Goal: Task Accomplishment & Management: Manage account settings

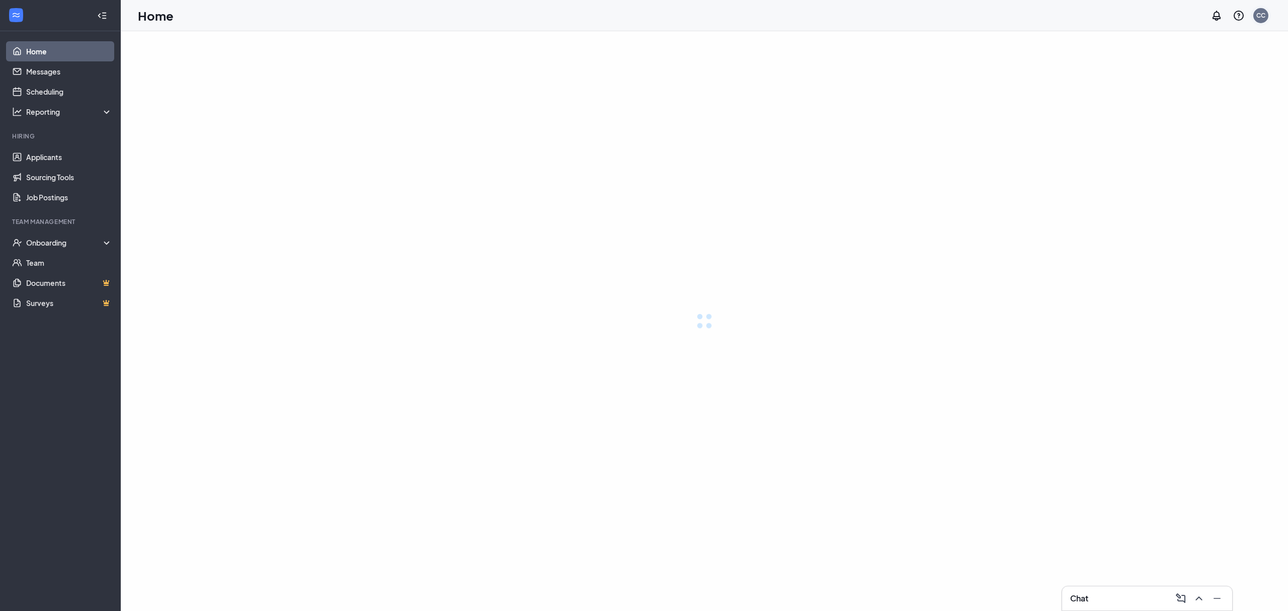
click at [1267, 21] on div "CC" at bounding box center [1261, 16] width 20 height 20
click at [1267, 21] on div "Home CC" at bounding box center [704, 15] width 1167 height 31
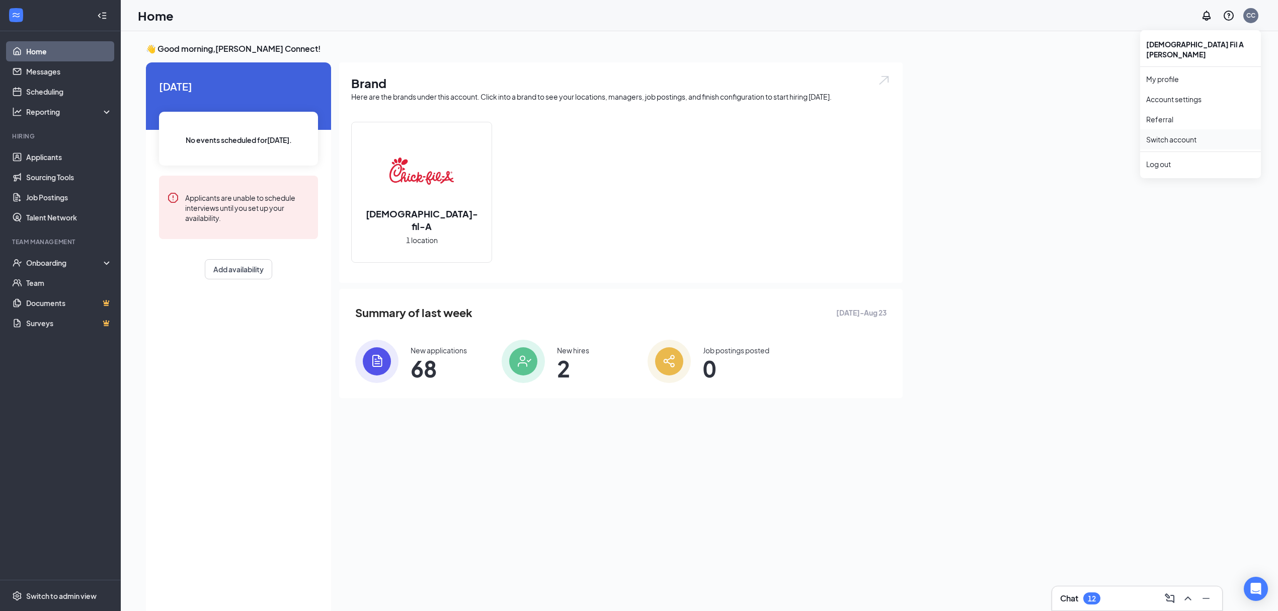
click at [1188, 135] on link "Switch account" at bounding box center [1171, 139] width 50 height 9
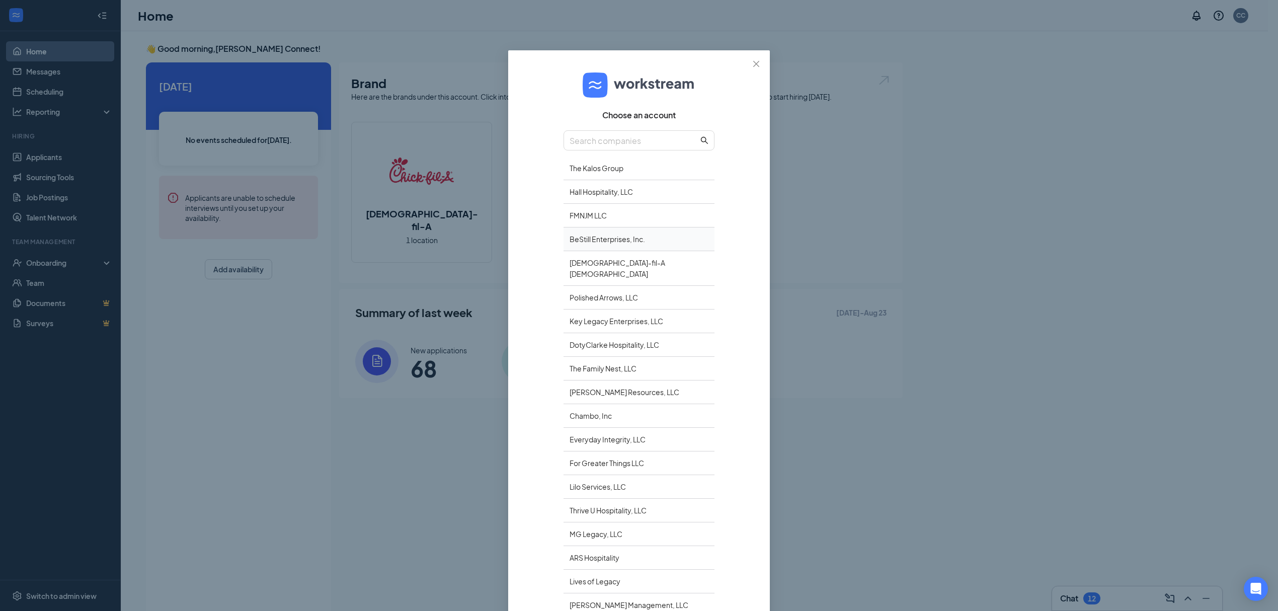
click at [570, 238] on div "BeStill Enterprises, Inc." at bounding box center [639, 239] width 151 height 24
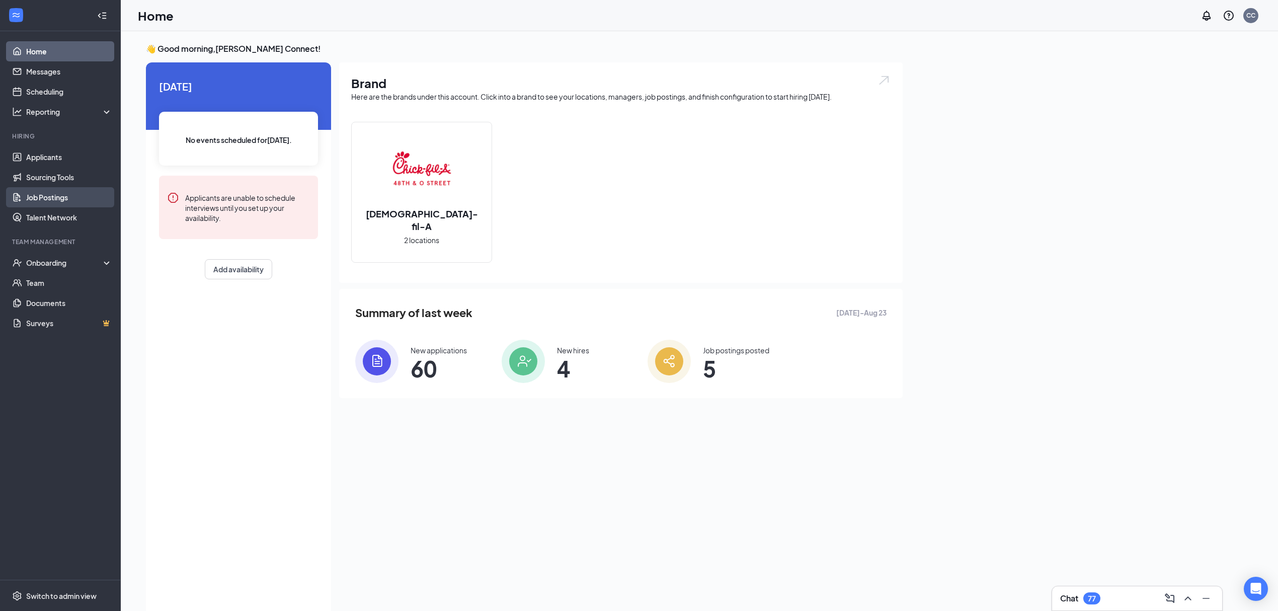
click at [46, 194] on link "Job Postings" at bounding box center [69, 197] width 86 height 20
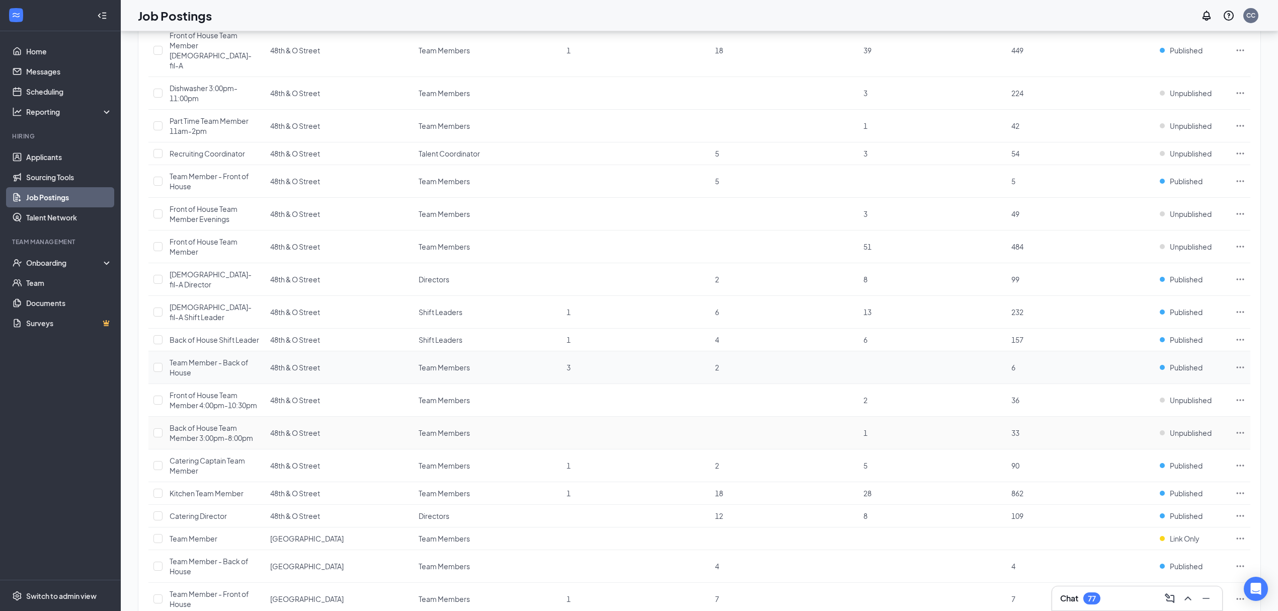
scroll to position [150, 0]
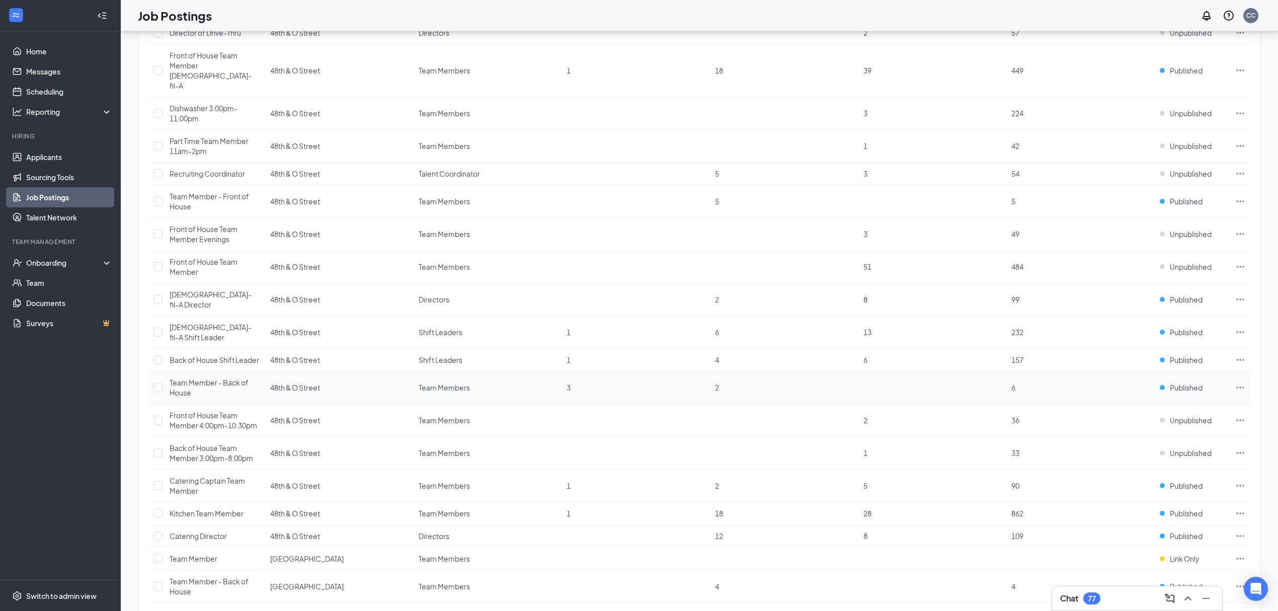
click at [1108, 371] on td "6" at bounding box center [1080, 387] width 148 height 33
click at [194, 377] on div "Team Member - Back of House" at bounding box center [215, 387] width 91 height 20
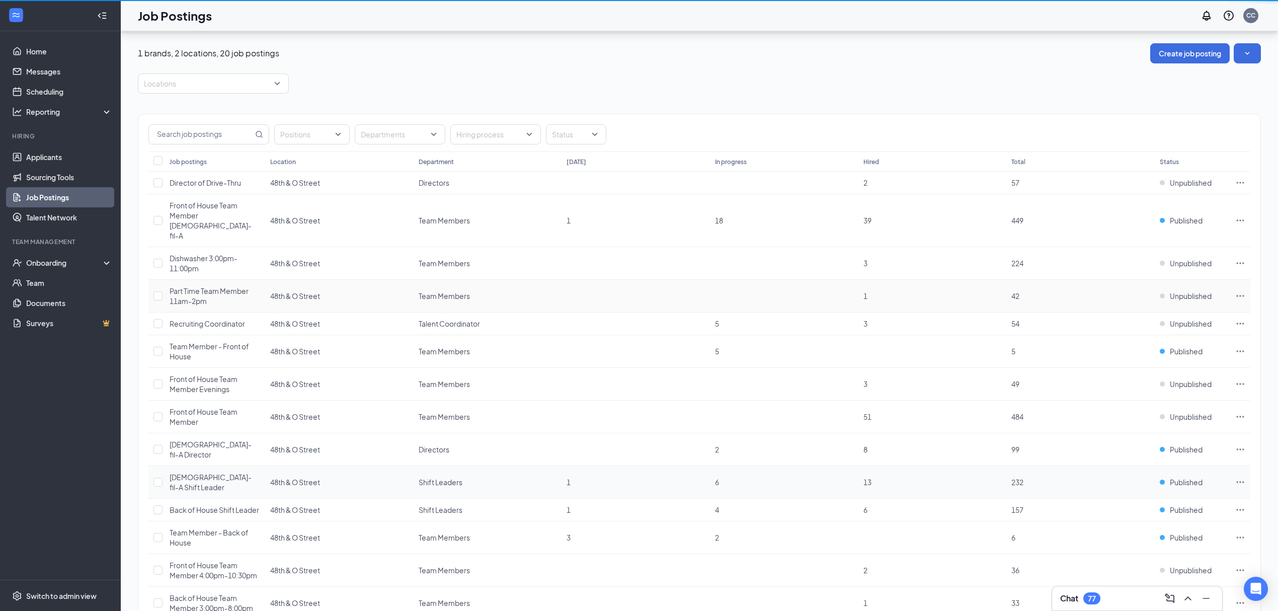
scroll to position [150, 0]
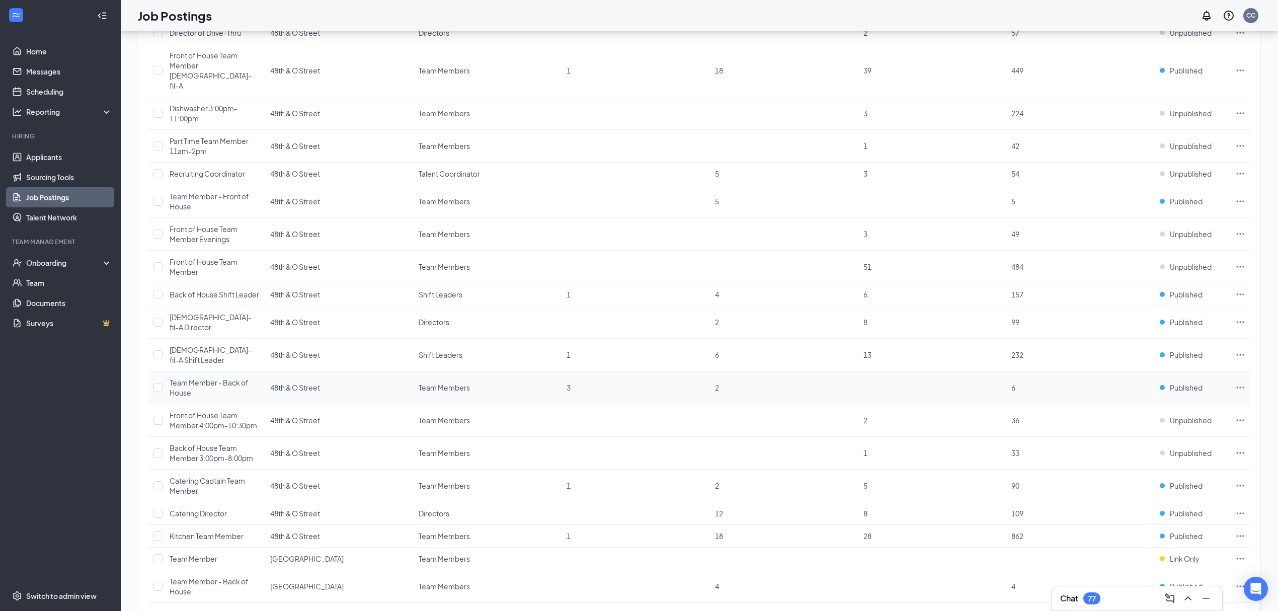
click at [1238, 382] on icon "Ellipses" at bounding box center [1240, 387] width 10 height 10
click at [1162, 366] on span "Edit job posting" at bounding box center [1169, 371] width 135 height 11
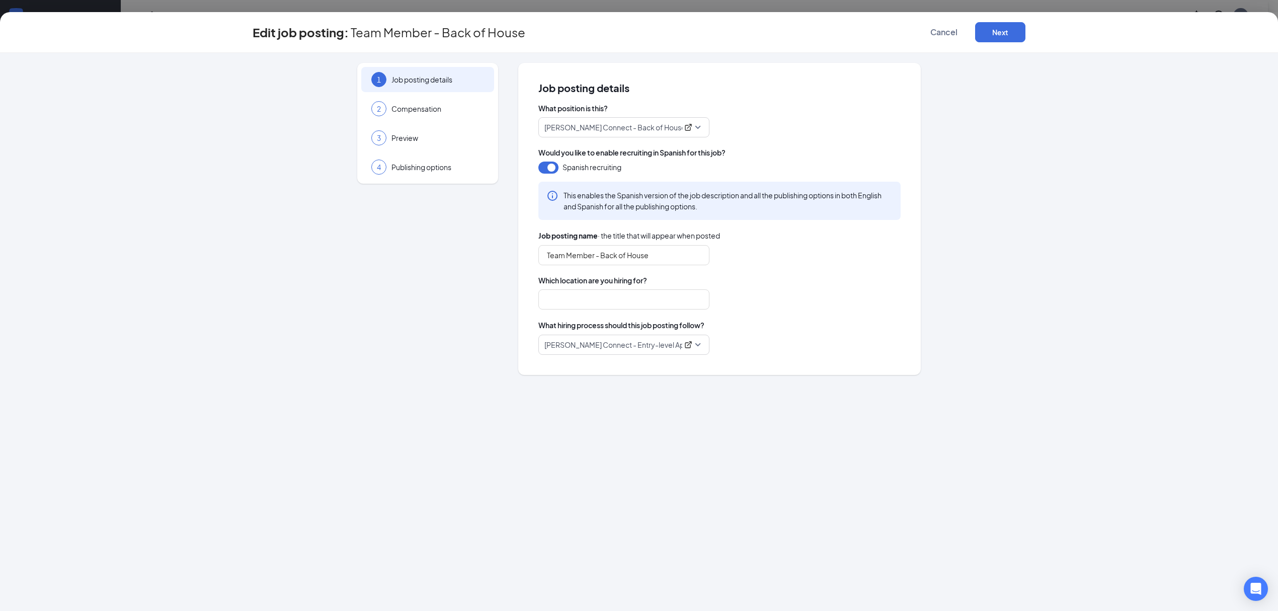
type input "48th & O Street"
click at [936, 31] on span "Cancel" at bounding box center [943, 32] width 27 height 10
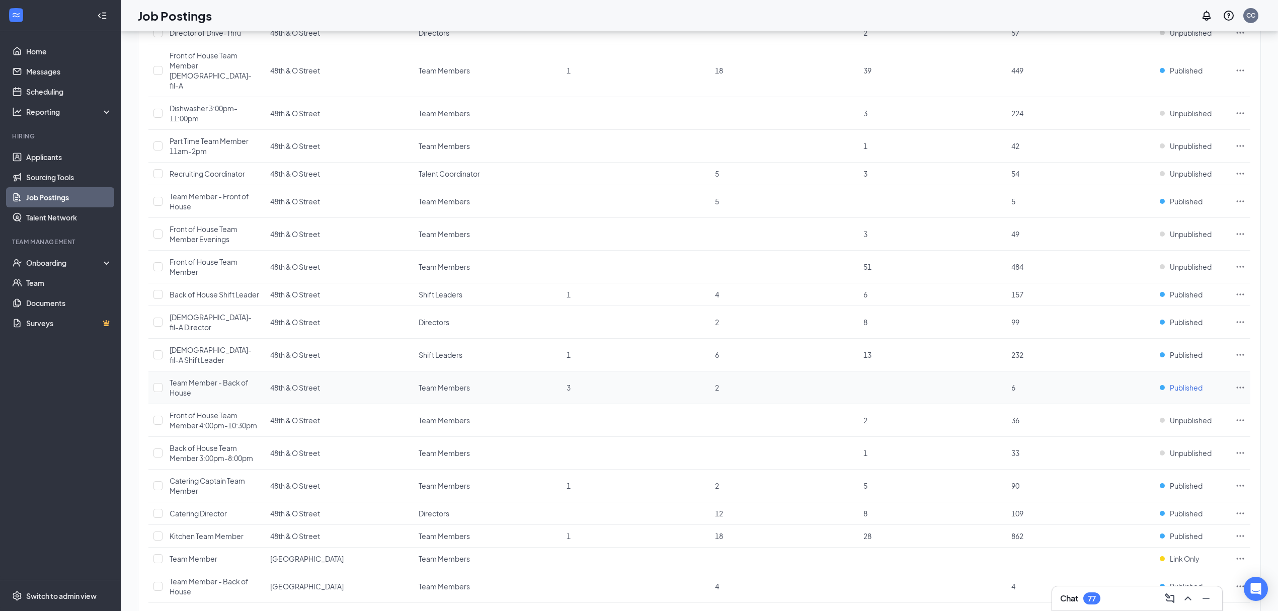
click at [1172, 382] on span "Published" at bounding box center [1186, 387] width 33 height 10
click at [1120, 458] on span "Unpublished" at bounding box center [1149, 455] width 135 height 10
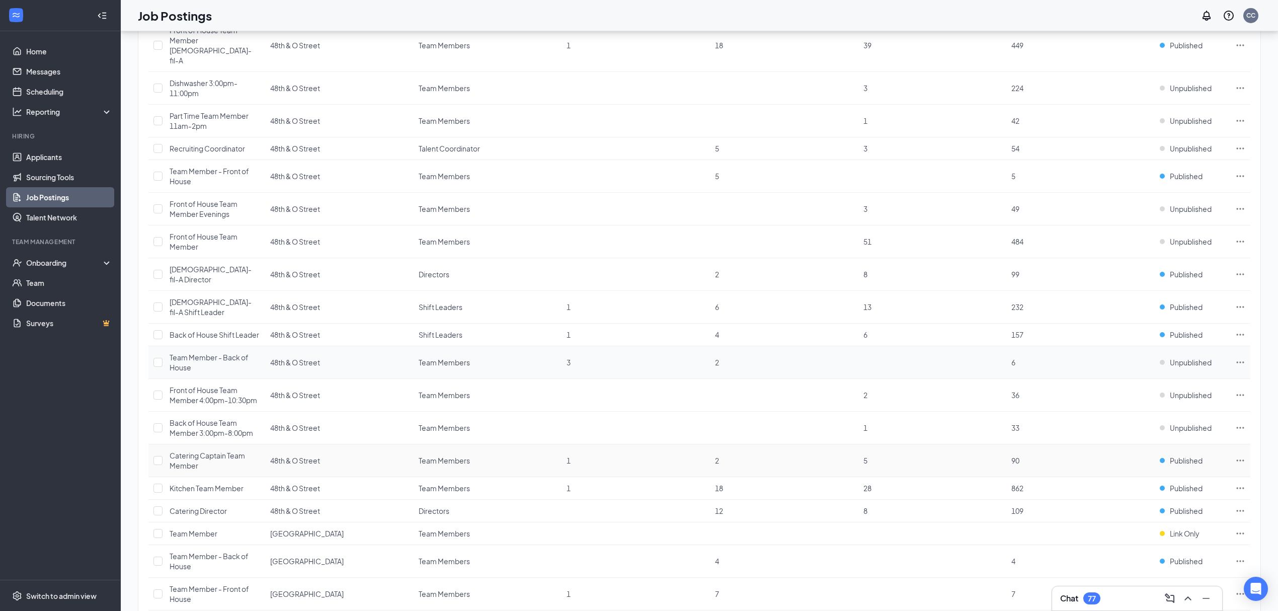
scroll to position [195, 0]
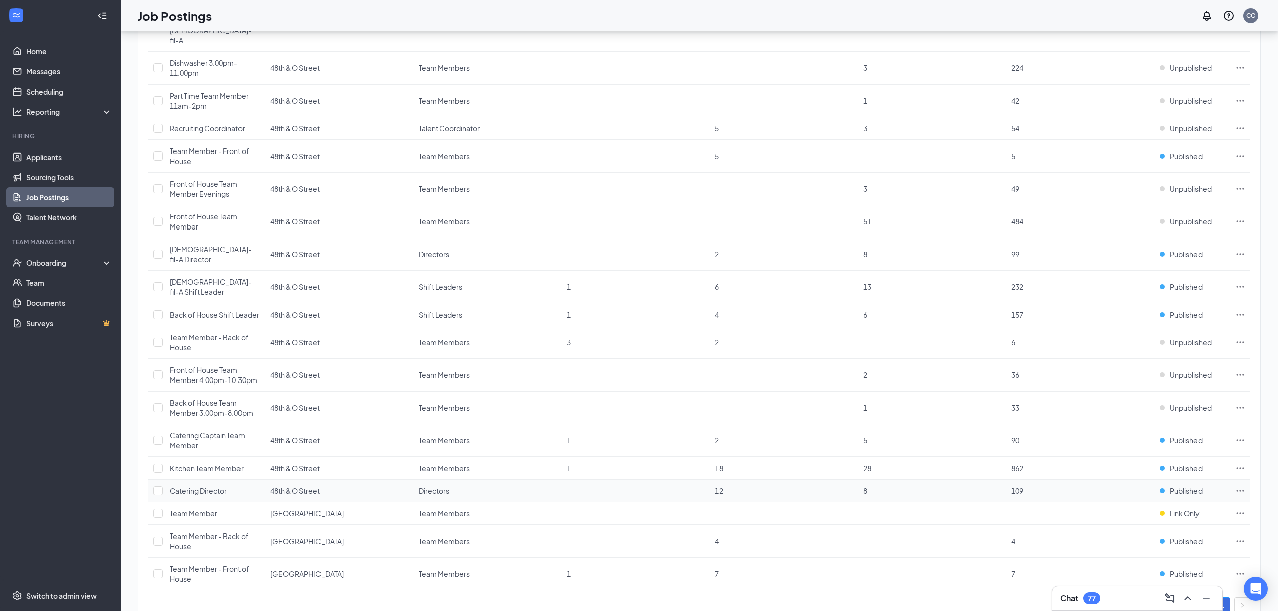
click at [1236, 486] on icon "Ellipses" at bounding box center [1240, 491] width 10 height 10
click at [1150, 277] on span "Edit job posting" at bounding box center [1127, 275] width 51 height 9
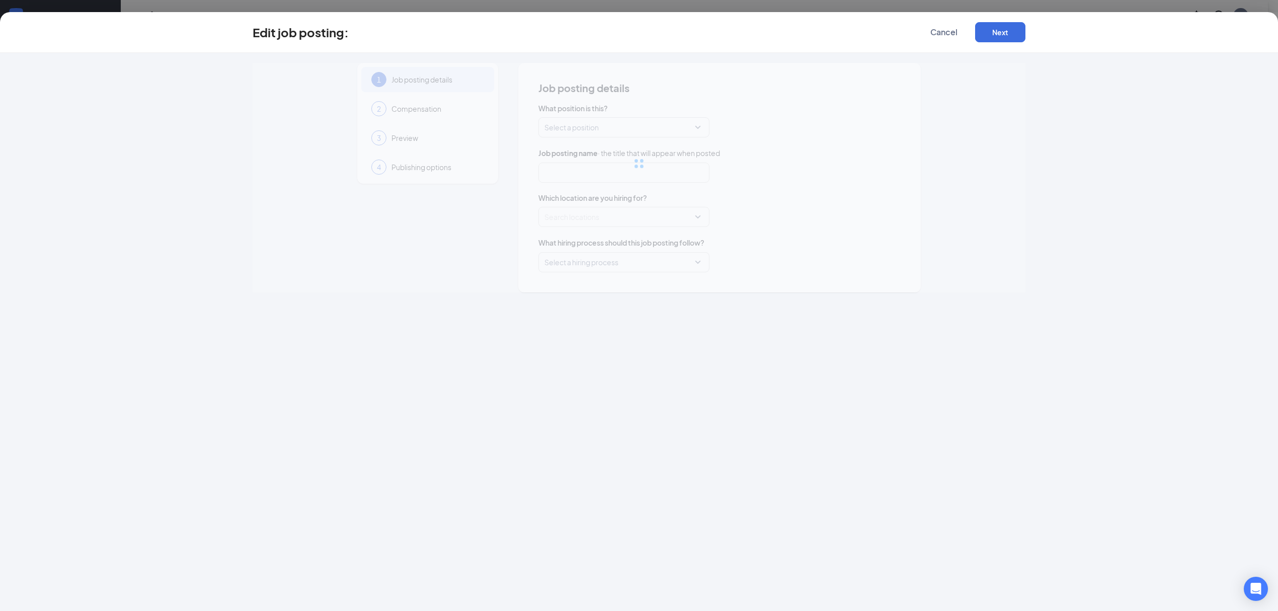
type input "Catering Director"
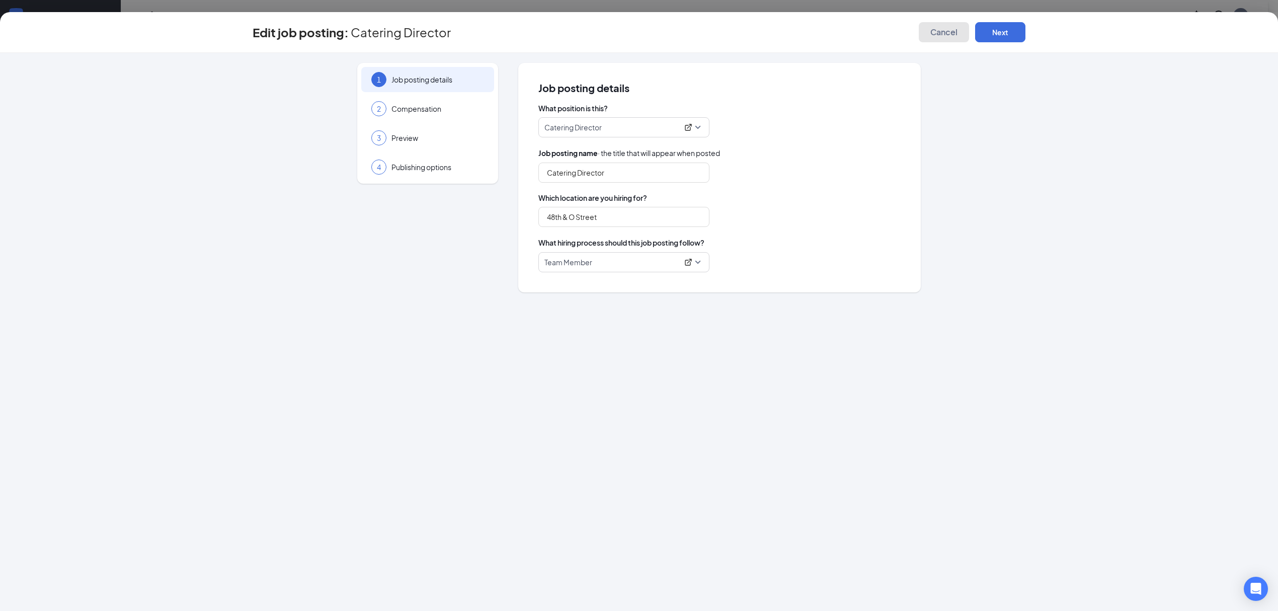
click at [951, 32] on span "Cancel" at bounding box center [943, 32] width 27 height 10
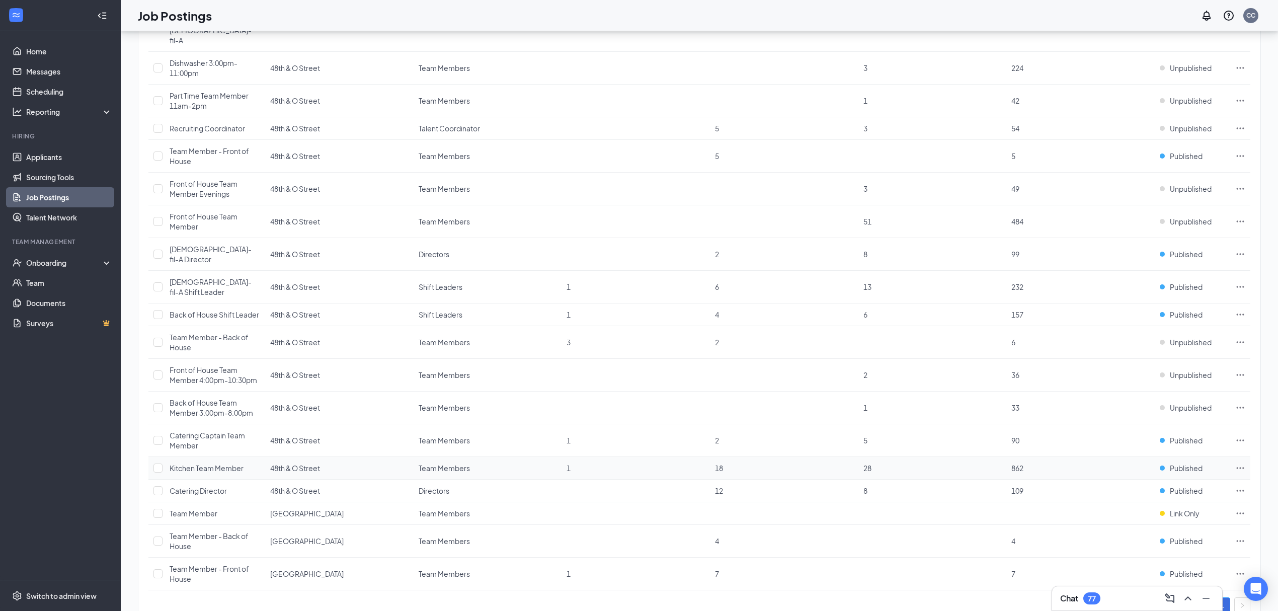
click at [1236, 463] on icon "Ellipses" at bounding box center [1240, 468] width 10 height 10
click at [1120, 250] on span "Edit job posting" at bounding box center [1127, 253] width 51 height 9
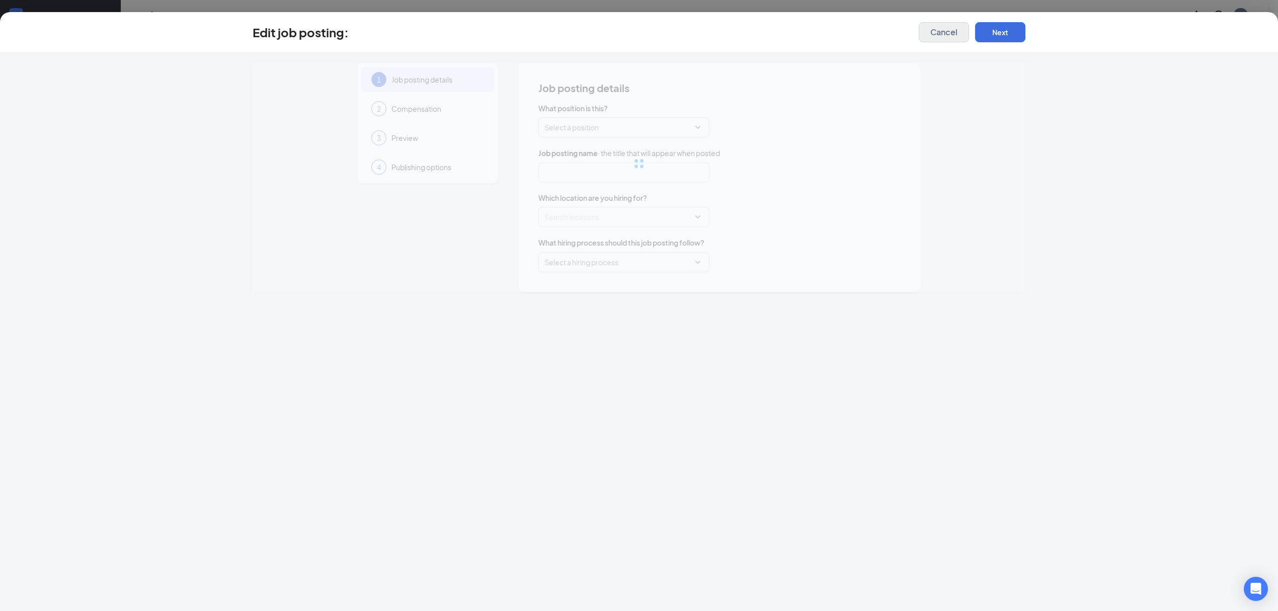
type input "Kitchen Team Member"
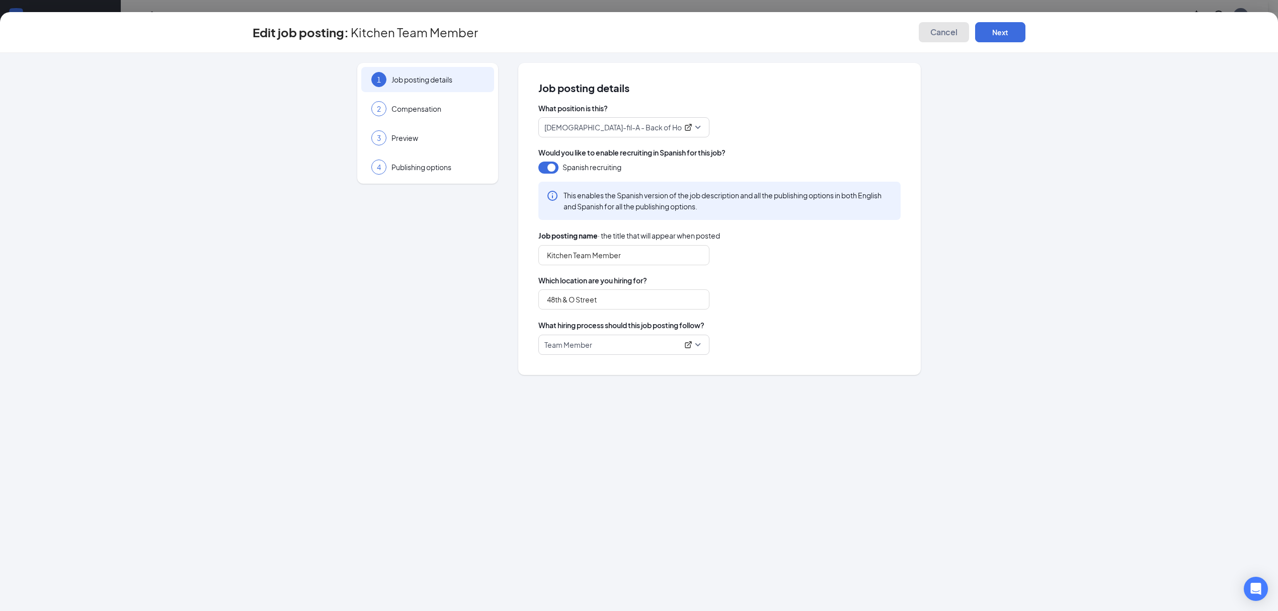
click at [939, 33] on span "Cancel" at bounding box center [943, 32] width 27 height 10
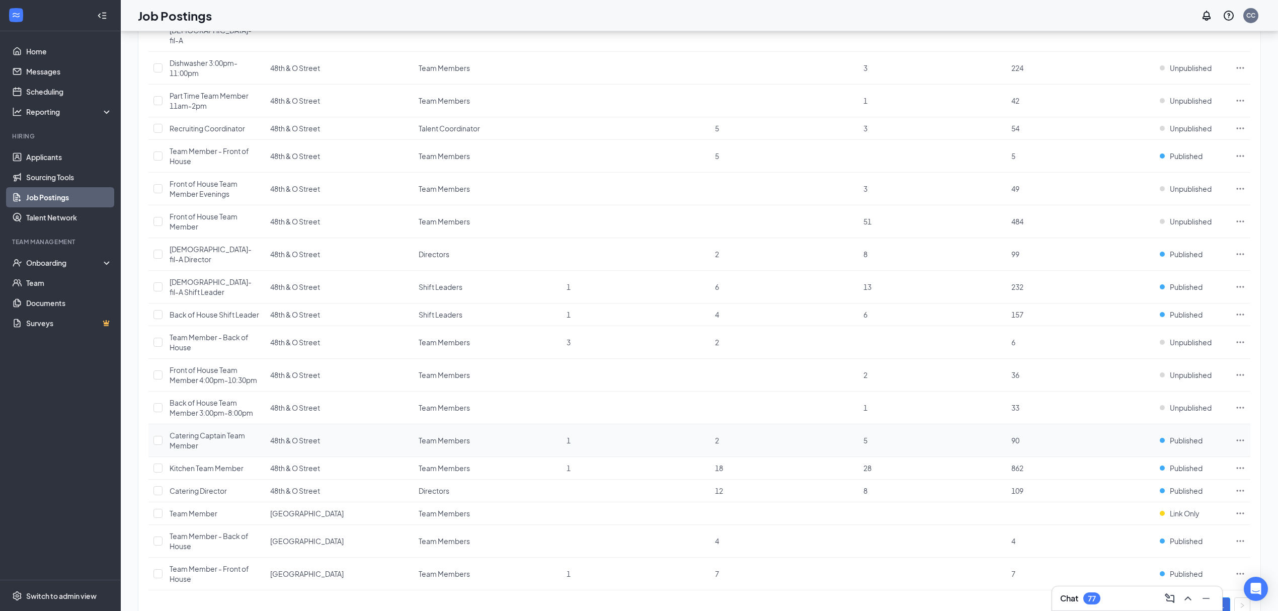
click at [1238, 435] on icon "Ellipses" at bounding box center [1240, 440] width 10 height 10
click at [1196, 417] on li "Edit job posting" at bounding box center [1169, 424] width 151 height 23
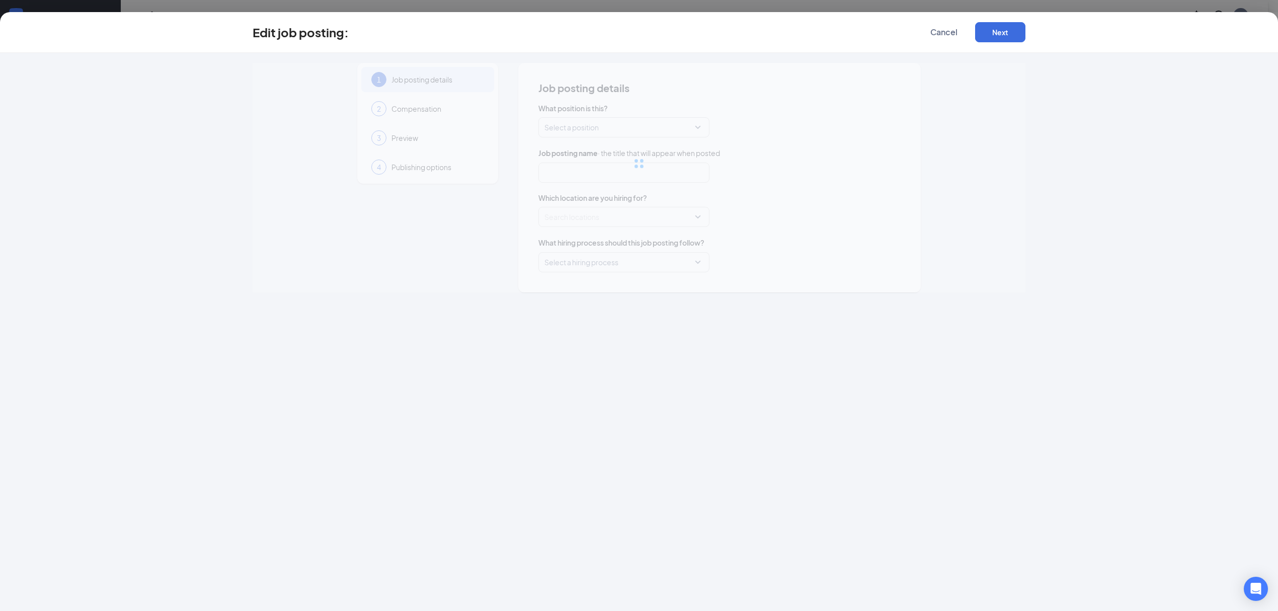
type input "Catering Captain Team Member"
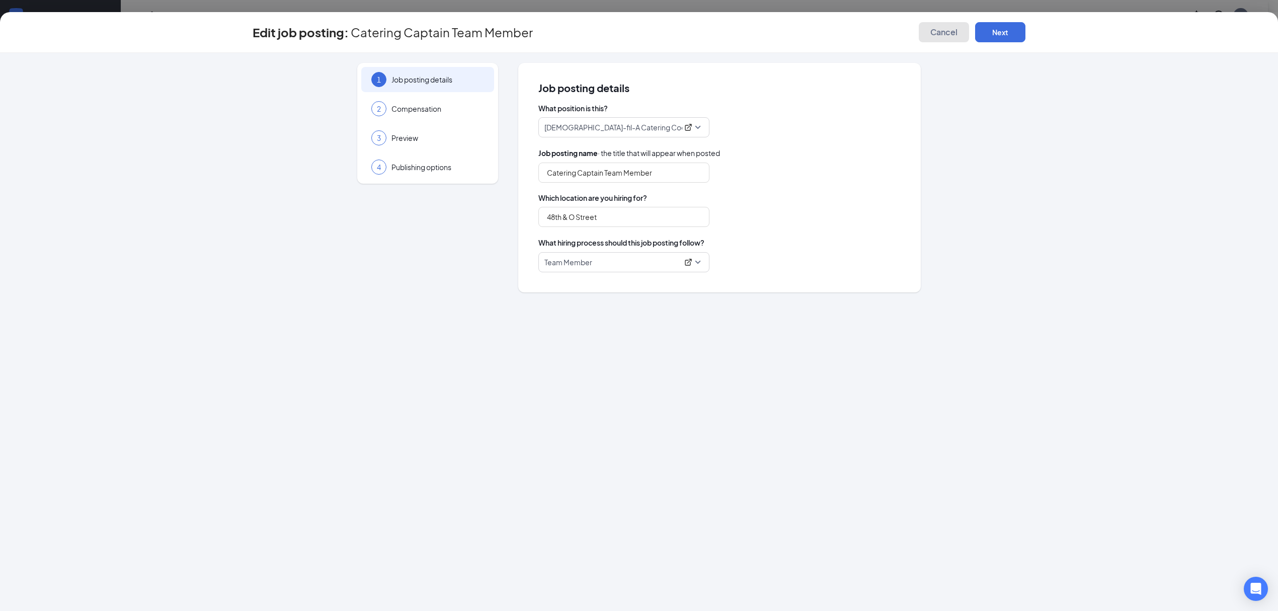
click at [940, 33] on span "Cancel" at bounding box center [943, 32] width 27 height 10
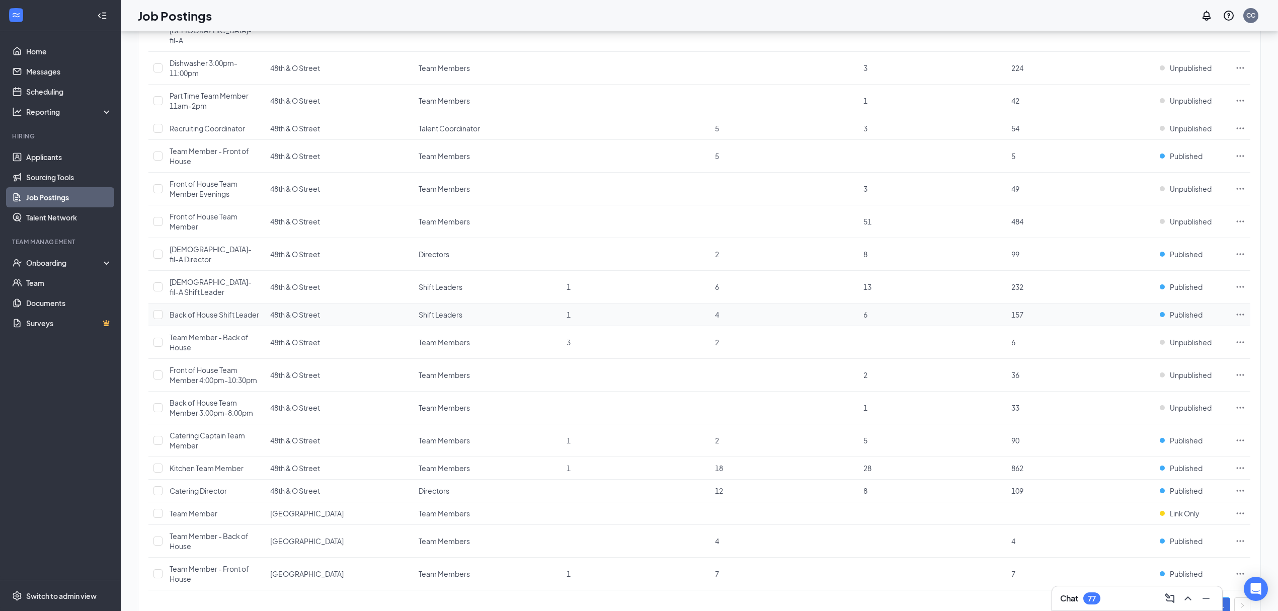
click at [1237, 309] on icon "Ellipses" at bounding box center [1240, 314] width 10 height 10
click at [1202, 294] on span "Edit job posting" at bounding box center [1169, 297] width 135 height 11
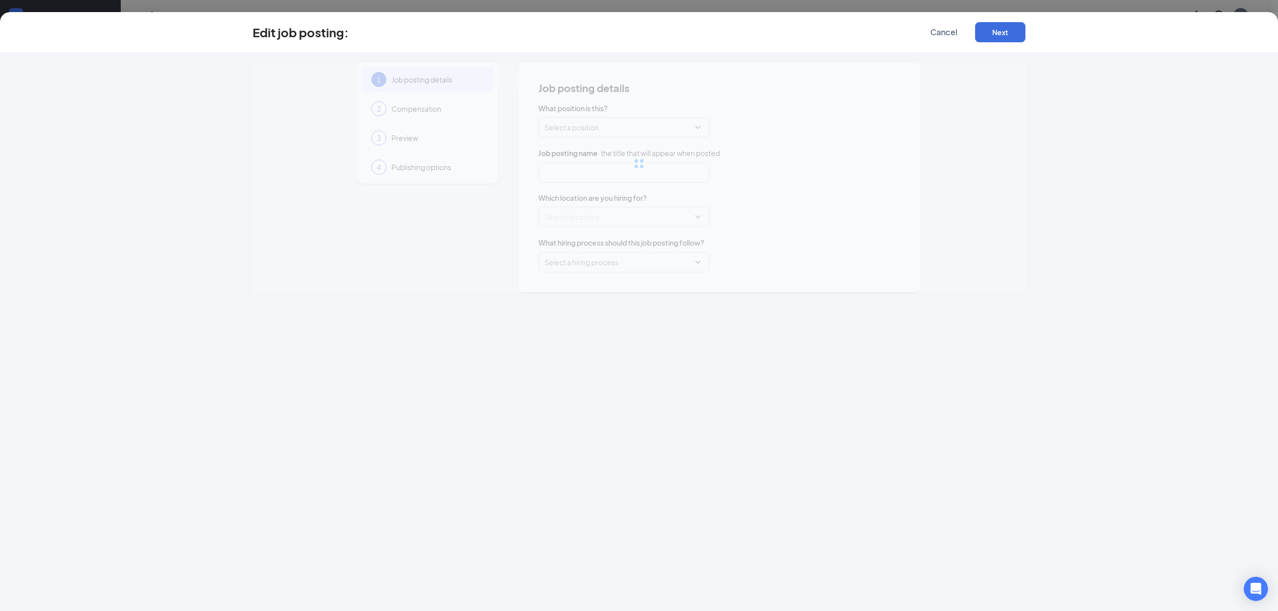
type input "Back of House Shift Leader"
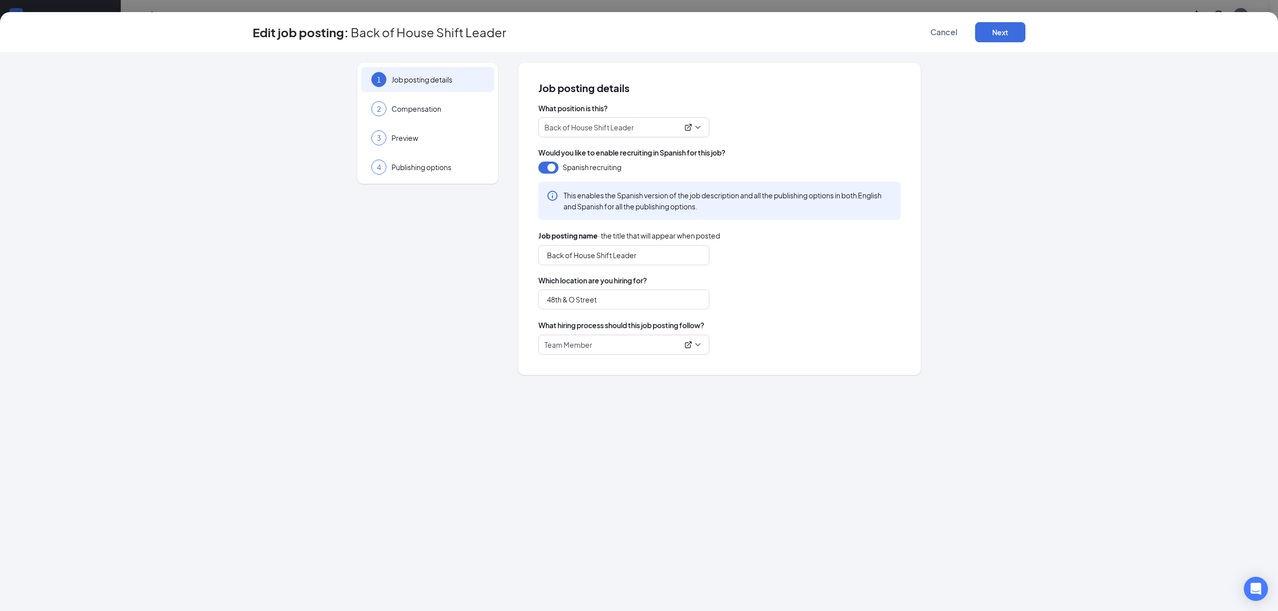
click at [936, 43] on div "Edit job posting: Back of House Shift Leader Cancel Next" at bounding box center [639, 32] width 1278 height 41
click at [936, 35] on span "Cancel" at bounding box center [943, 32] width 27 height 10
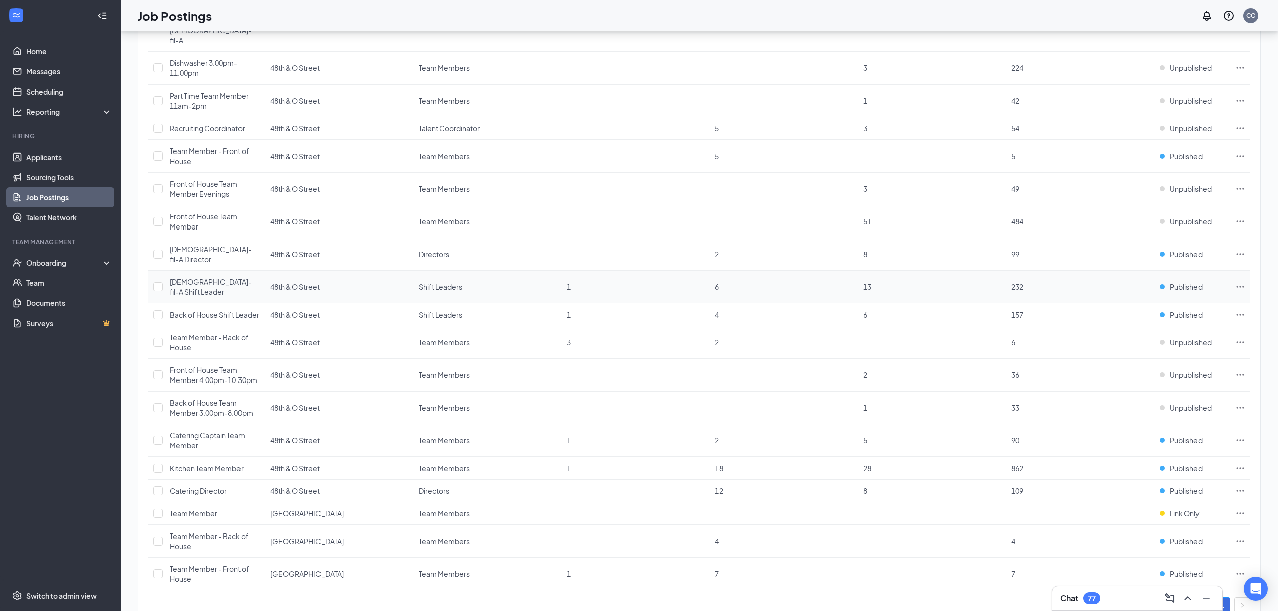
click at [1240, 282] on icon "Ellipses" at bounding box center [1240, 287] width 10 height 10
click at [1194, 272] on span "Edit job posting" at bounding box center [1169, 275] width 135 height 11
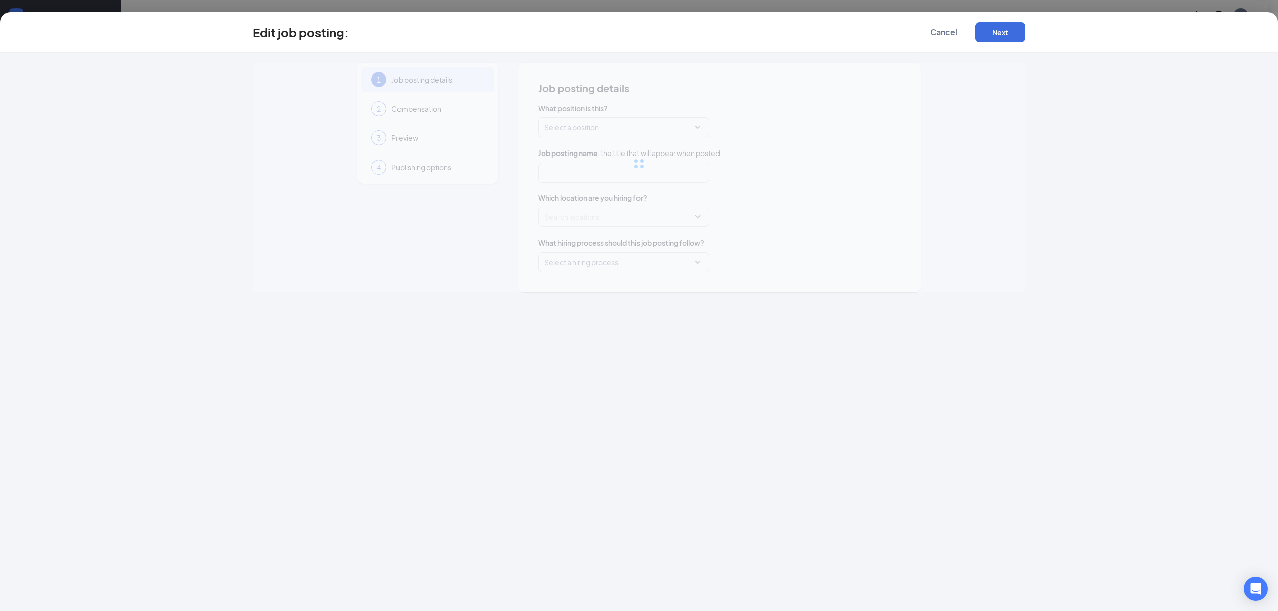
type input "[DEMOGRAPHIC_DATA]-fil-A Shift Leader"
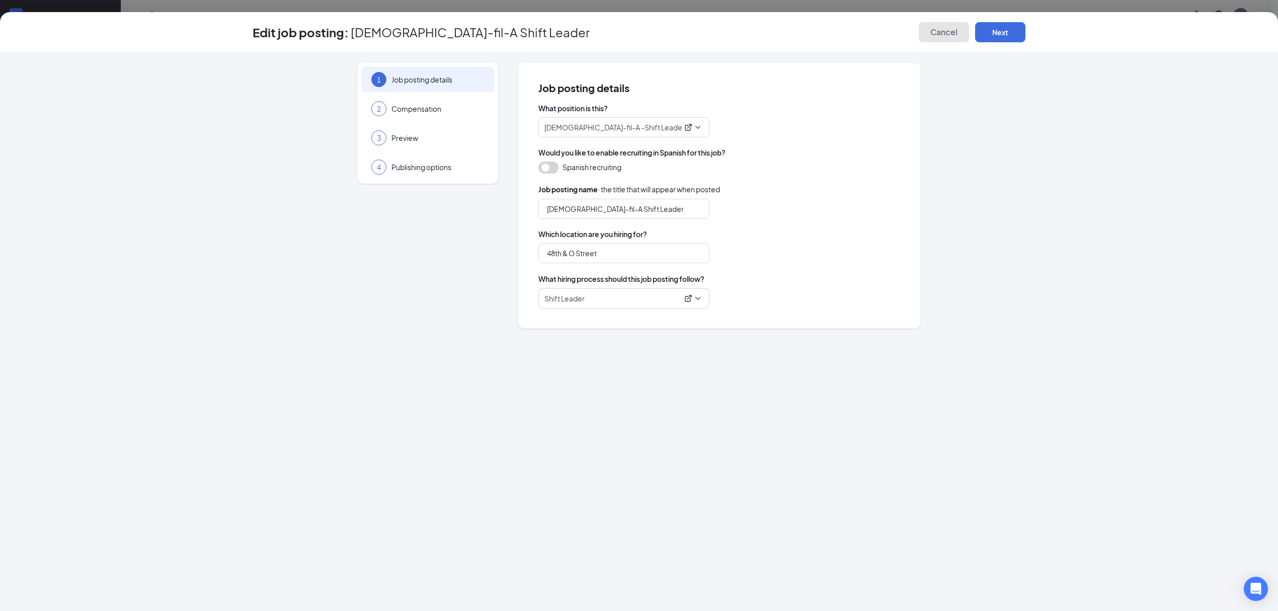
click at [921, 31] on button "Cancel" at bounding box center [944, 32] width 50 height 20
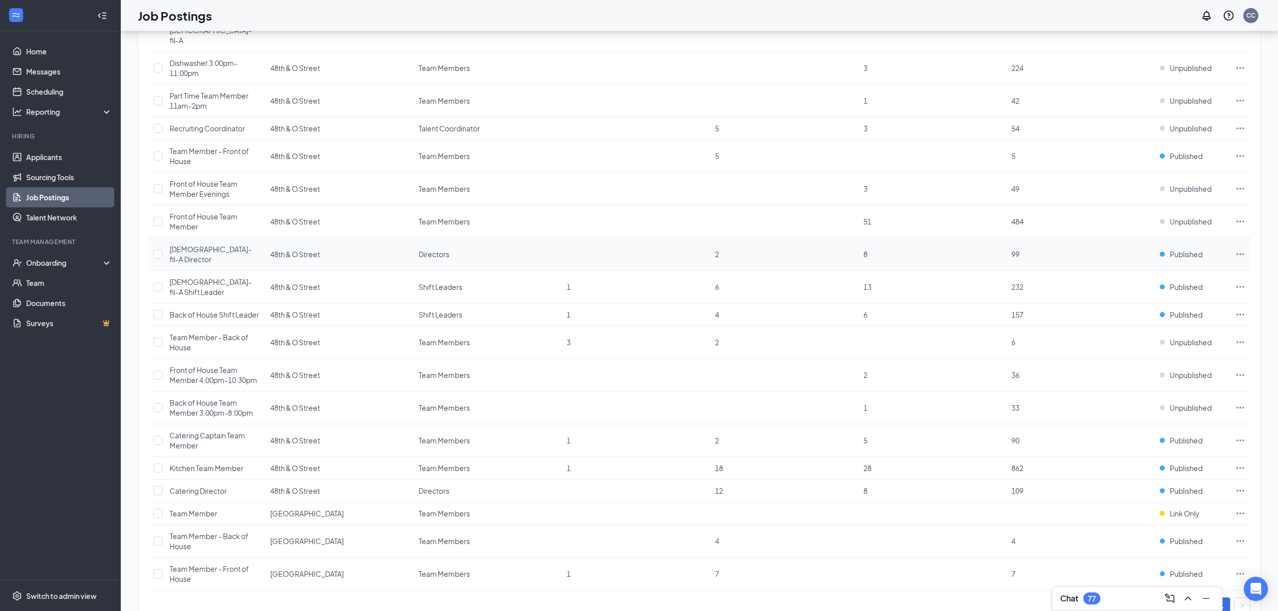
click at [1239, 249] on icon "Ellipses" at bounding box center [1240, 254] width 10 height 10
click at [1198, 254] on span "Edit job posting" at bounding box center [1169, 252] width 135 height 11
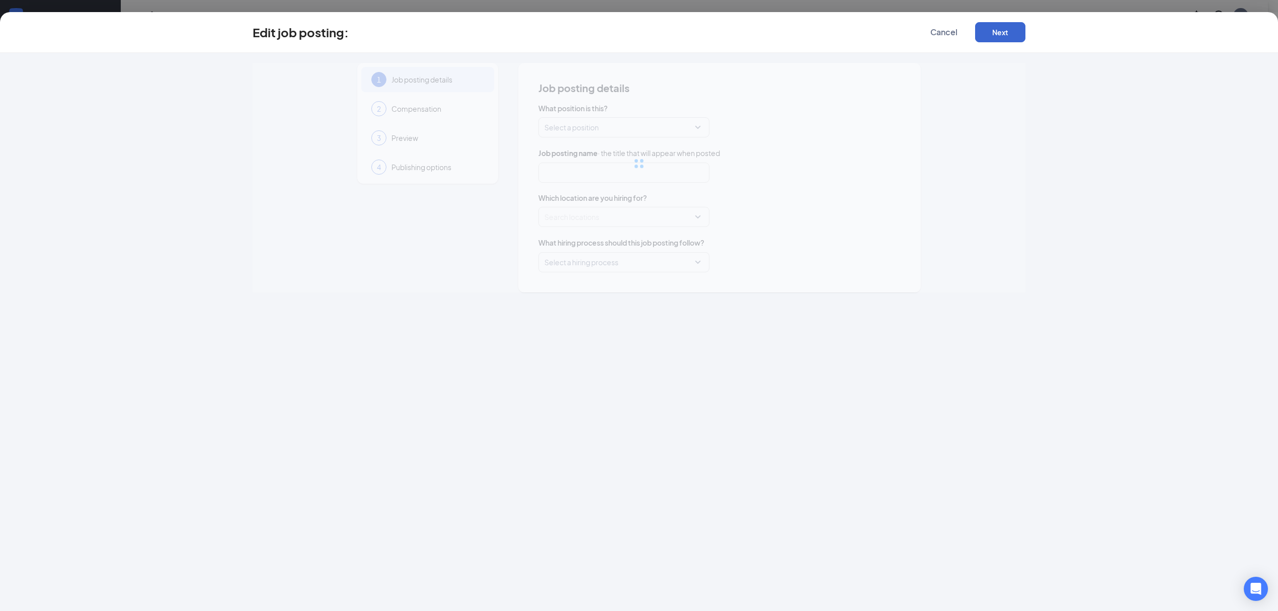
type input "[DEMOGRAPHIC_DATA]-fil-A Director"
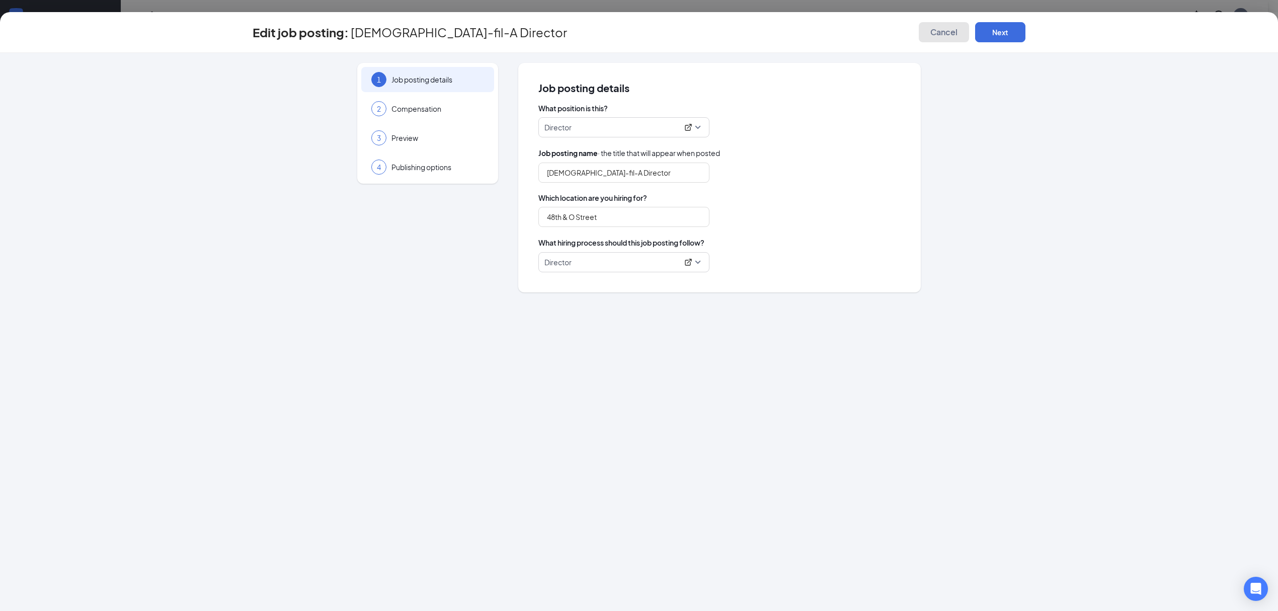
click at [952, 26] on button "Cancel" at bounding box center [944, 32] width 50 height 20
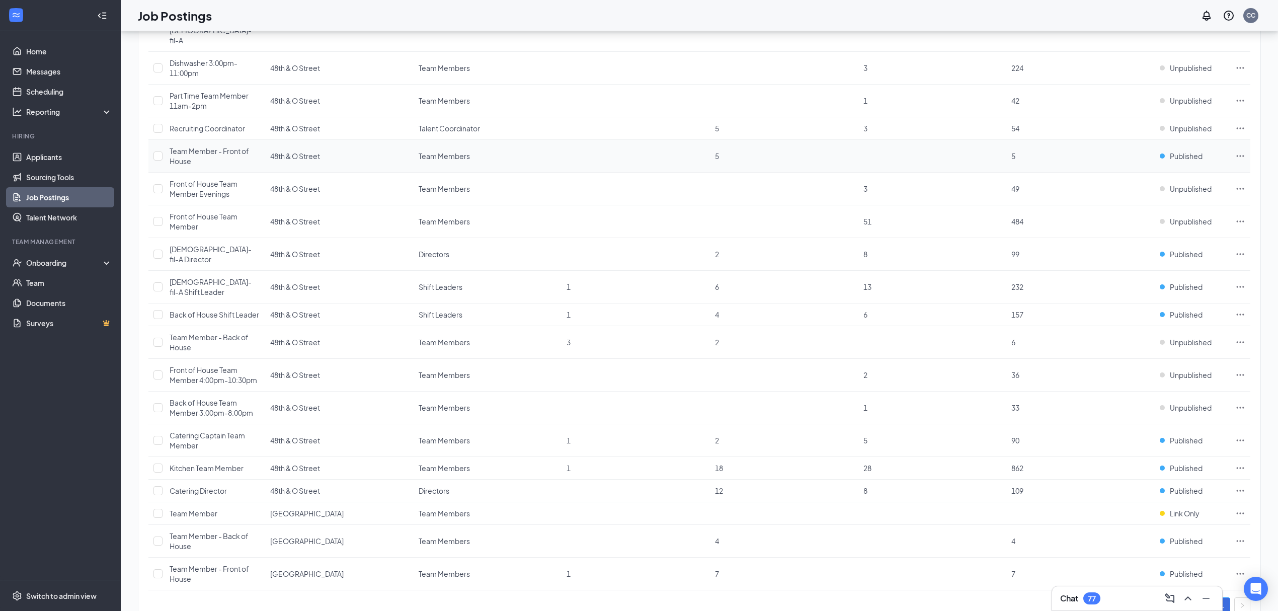
click at [1238, 151] on icon "Ellipses" at bounding box center [1240, 156] width 10 height 10
click at [1144, 160] on span "Edit job posting" at bounding box center [1127, 158] width 51 height 9
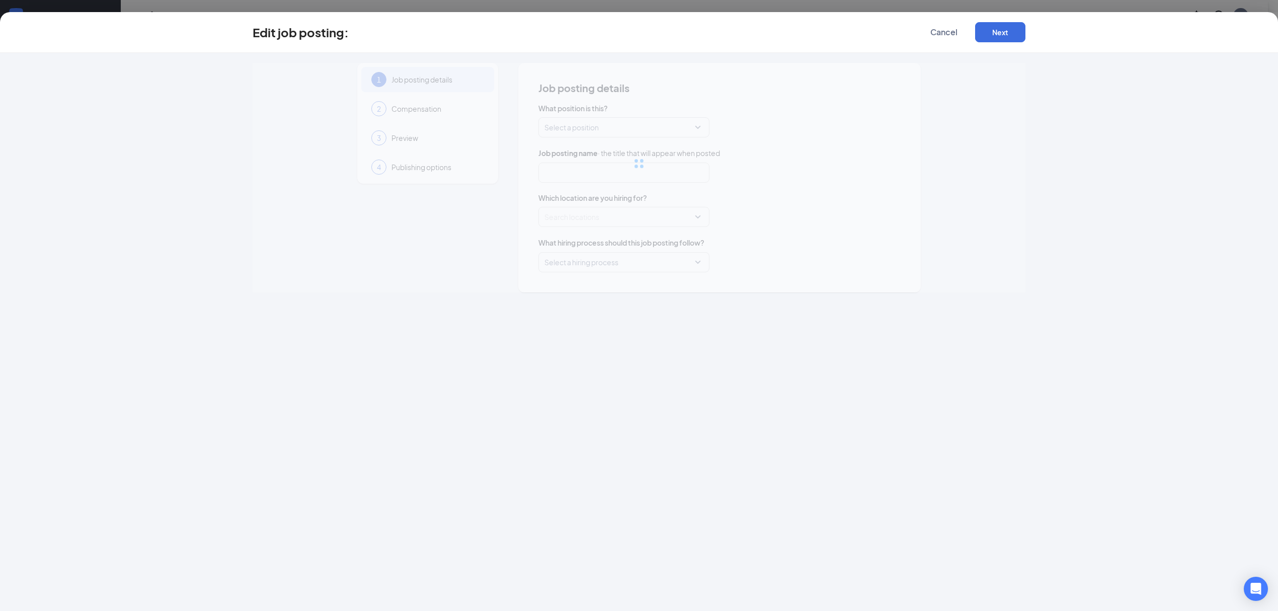
type input "Team Member - Front of House"
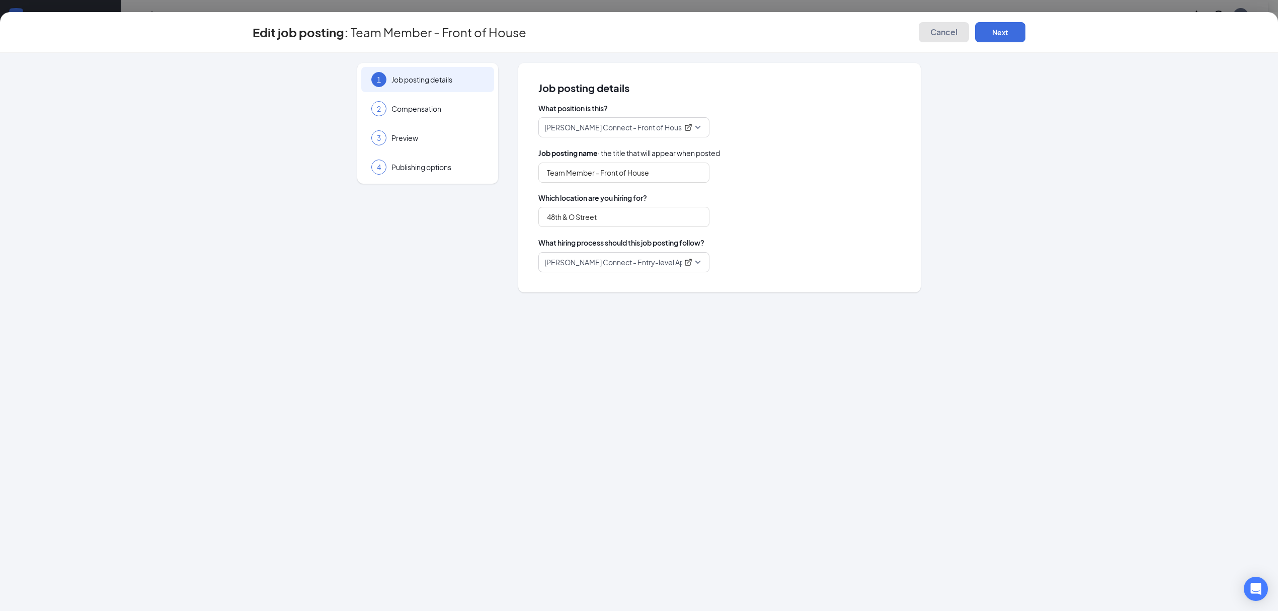
click at [958, 33] on button "Cancel" at bounding box center [944, 32] width 50 height 20
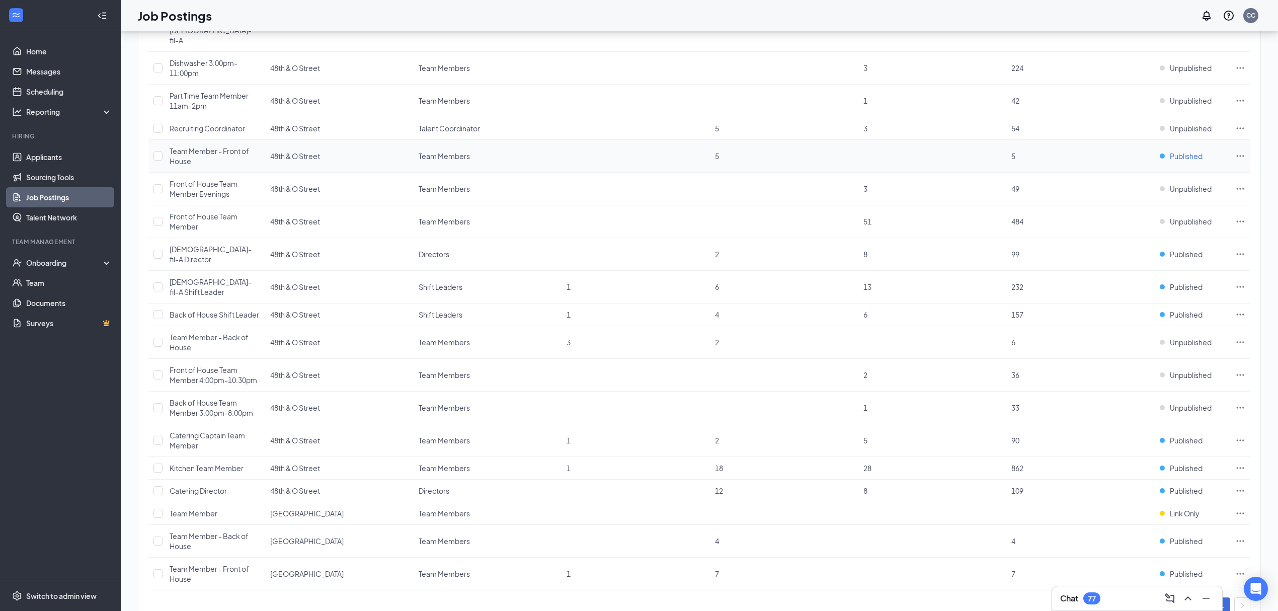
click at [1198, 151] on span "Published" at bounding box center [1186, 156] width 33 height 10
click at [1185, 166] on span "Published Your position is publicly available on your career page and job board…" at bounding box center [1149, 168] width 135 height 31
click at [1191, 151] on span "Published" at bounding box center [1186, 156] width 33 height 10
click at [1171, 249] on span "Unpublished Your position is not available via link, career page, or job boards." at bounding box center [1149, 252] width 135 height 29
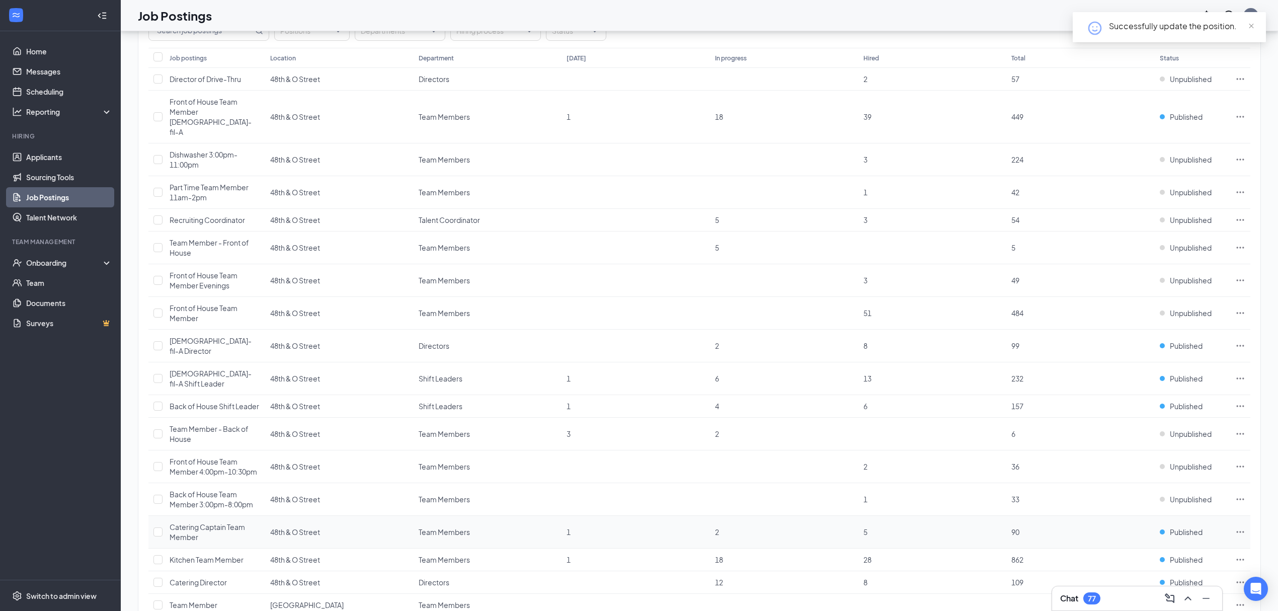
scroll to position [61, 0]
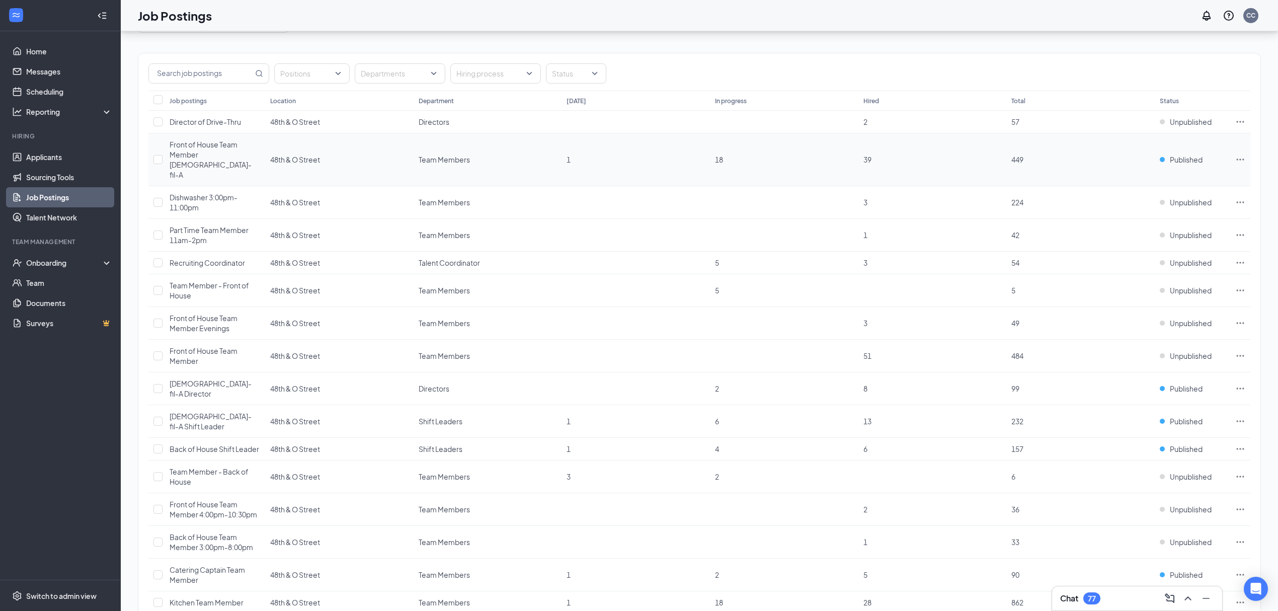
click at [1240, 154] on icon "Ellipses" at bounding box center [1240, 159] width 10 height 10
click at [1215, 178] on li "Edit job posting" at bounding box center [1169, 172] width 151 height 23
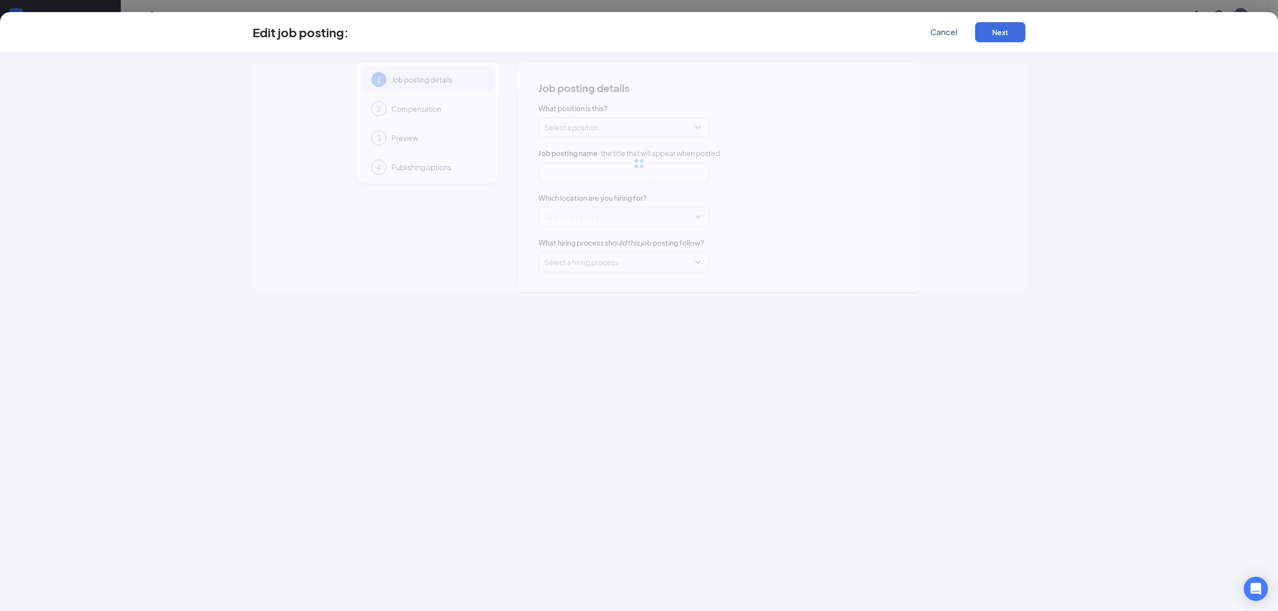
type input "Front of House Team Member [DEMOGRAPHIC_DATA]-fil-A"
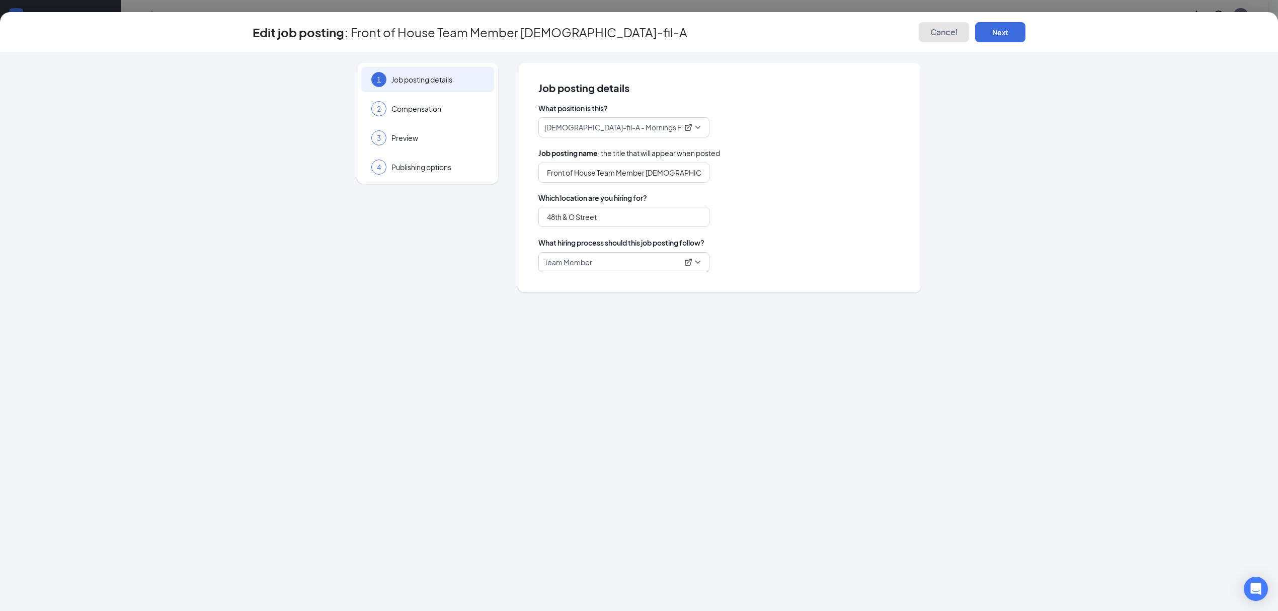
click at [943, 35] on span "Cancel" at bounding box center [943, 32] width 27 height 10
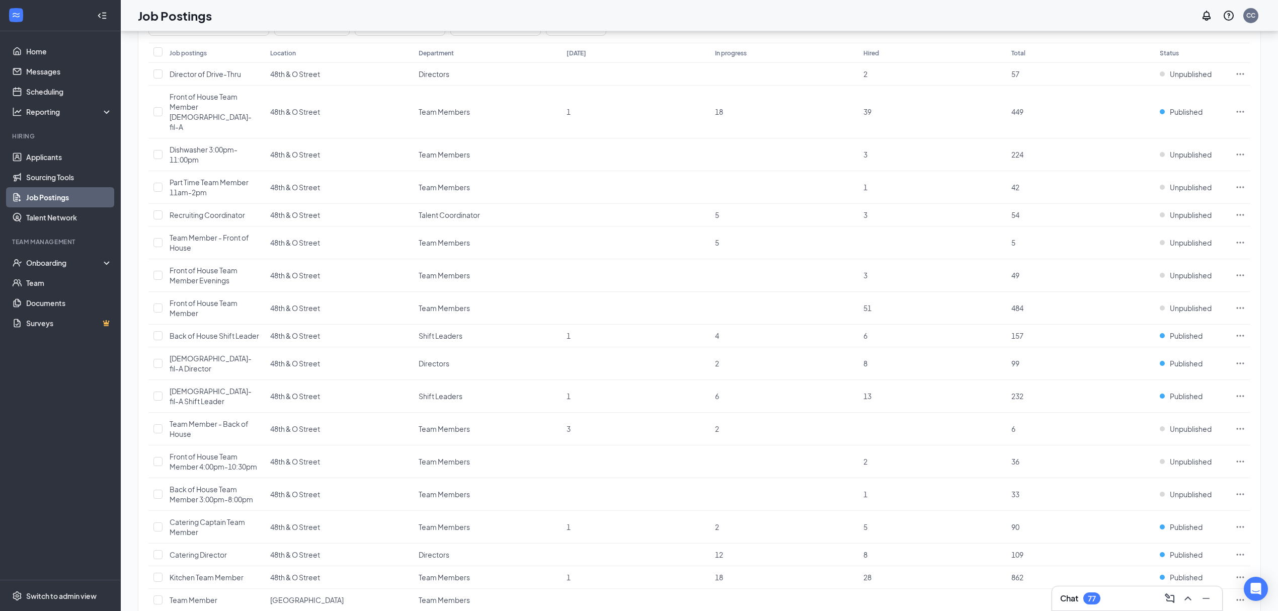
scroll to position [106, 0]
